Goal: Navigation & Orientation: Find specific page/section

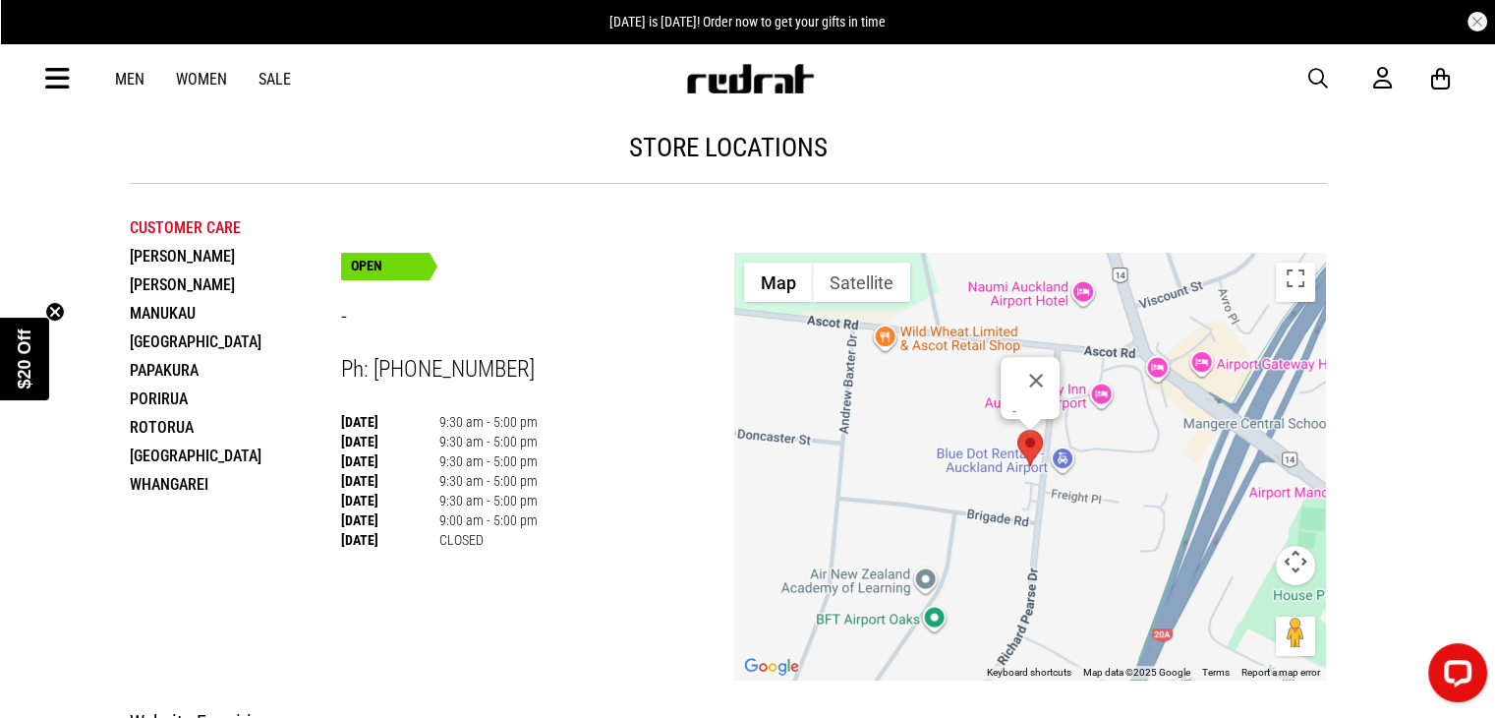
click at [193, 379] on li "Papakura" at bounding box center [235, 370] width 211 height 29
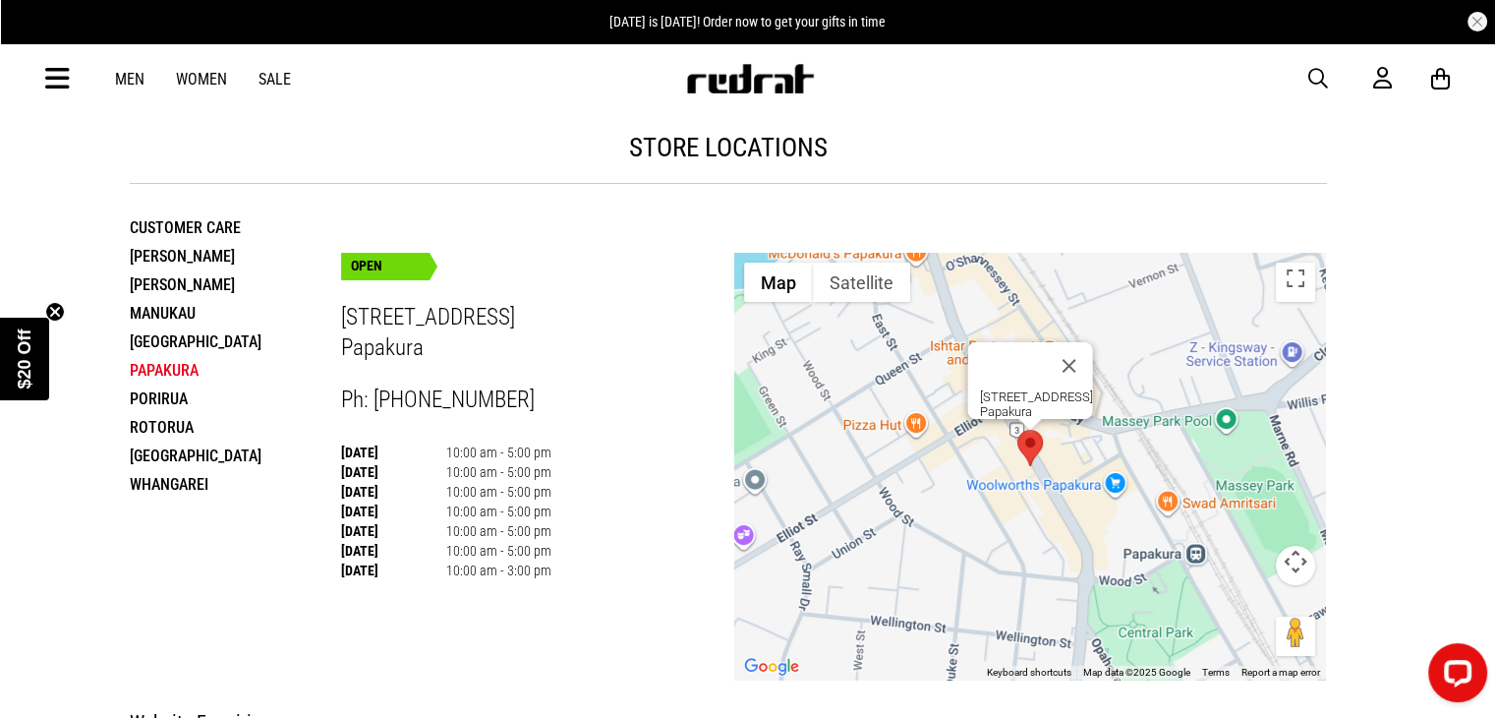
click at [163, 400] on li "Porirua" at bounding box center [235, 398] width 211 height 29
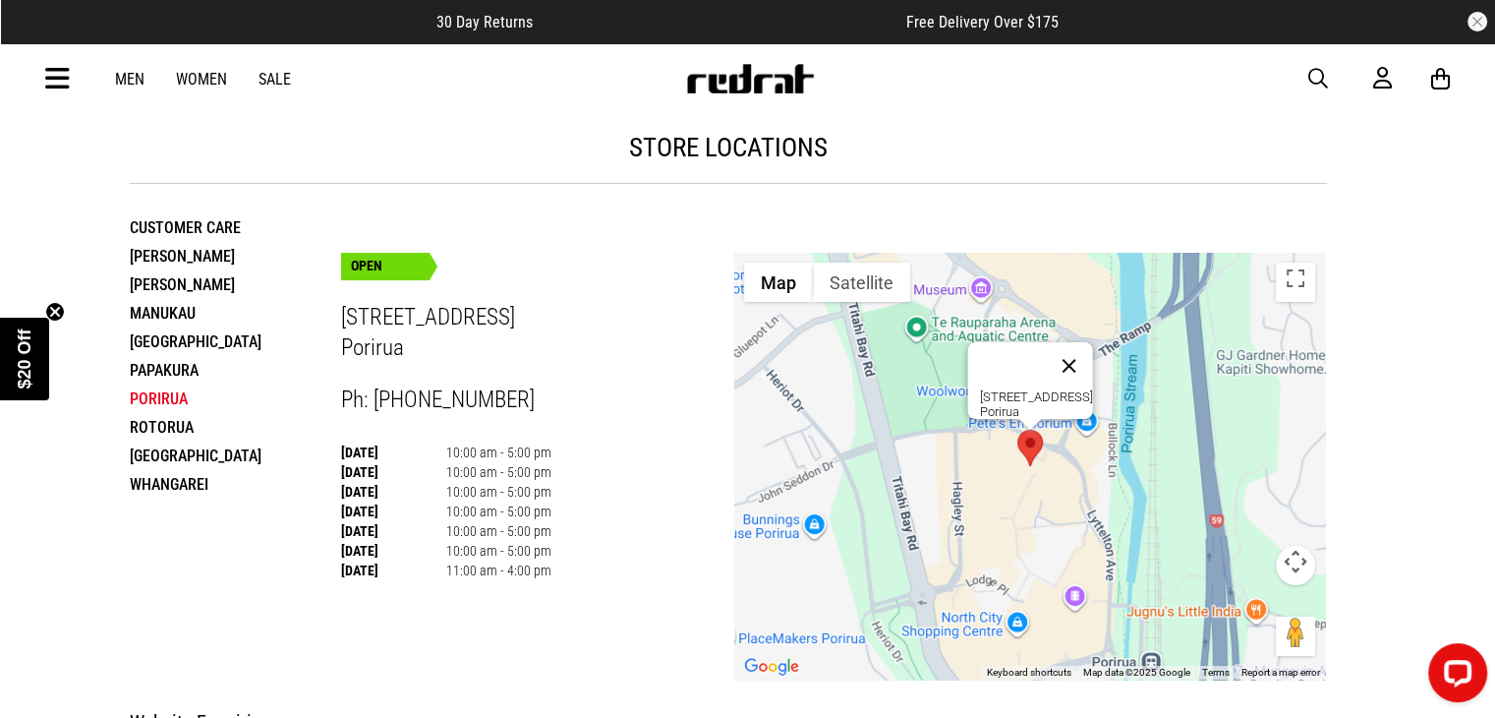
click at [1058, 355] on button "Close" at bounding box center [1068, 365] width 47 height 47
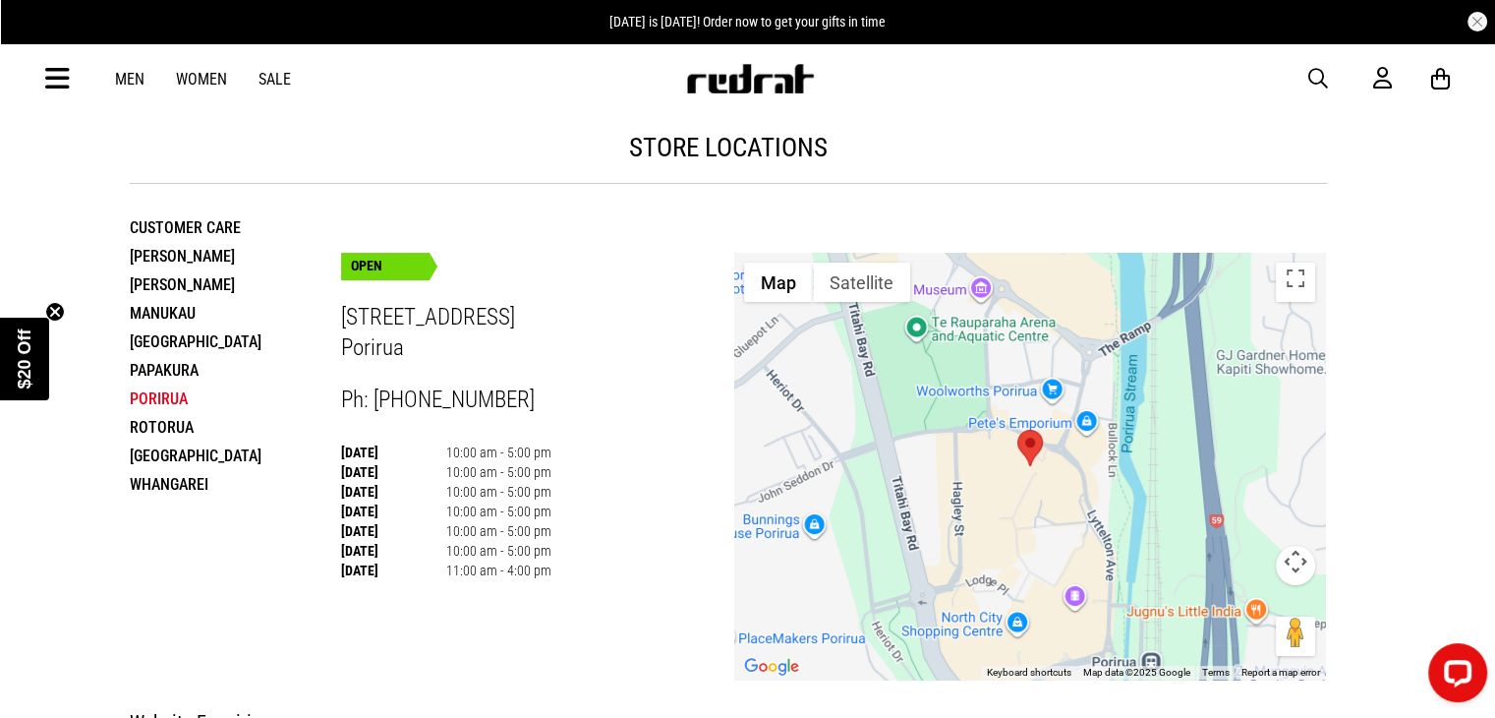
click at [161, 373] on li "Papakura" at bounding box center [235, 370] width 211 height 29
